Goal: Obtain resource: Download file/media

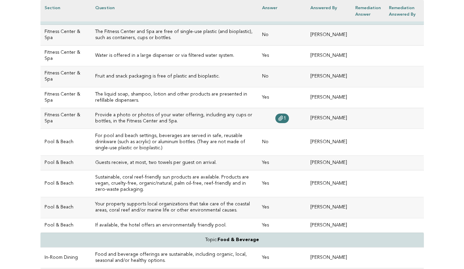
scroll to position [217, 0]
click at [278, 120] on icon at bounding box center [280, 117] width 5 height 5
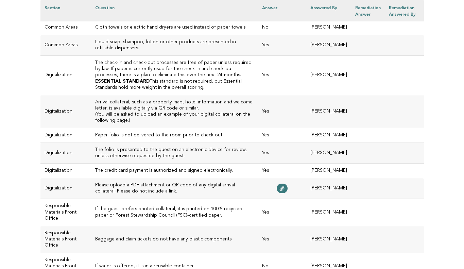
scroll to position [1302, 0]
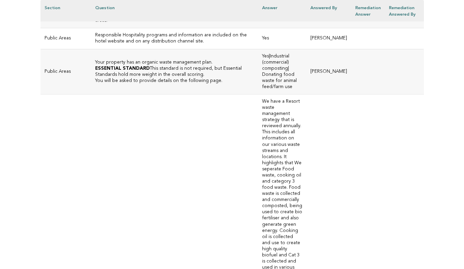
scroll to position [1849, 0]
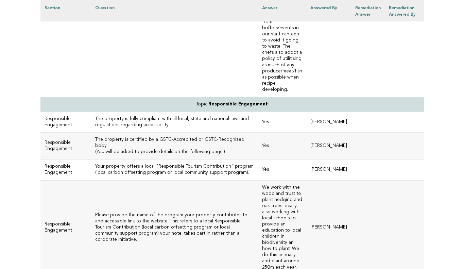
scroll to position [2244, 0]
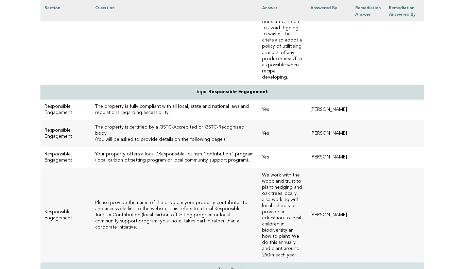
scroll to position [2219, 0]
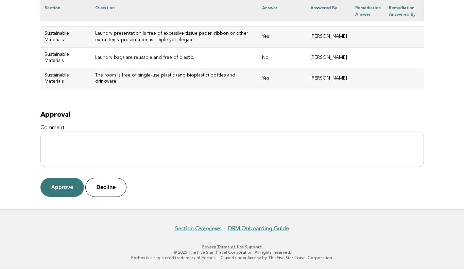
scroll to position [3619, 0]
click at [108, 186] on button "Decline" at bounding box center [105, 187] width 41 height 19
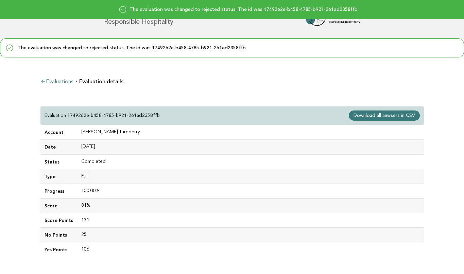
click at [376, 111] on link "Download all anwsers in CSV" at bounding box center [384, 115] width 71 height 10
